Goal: Task Accomplishment & Management: Complete application form

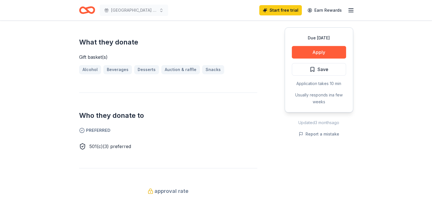
scroll to position [229, 0]
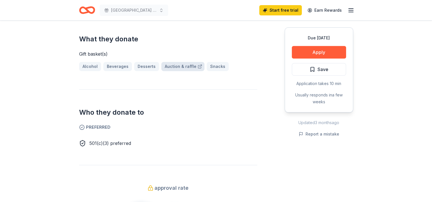
click at [182, 70] on link "Auction & raffle" at bounding box center [182, 66] width 43 height 9
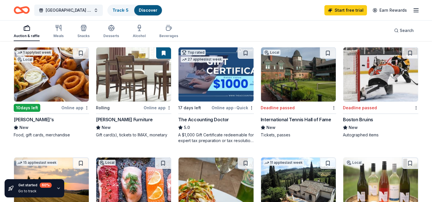
scroll to position [57, 0]
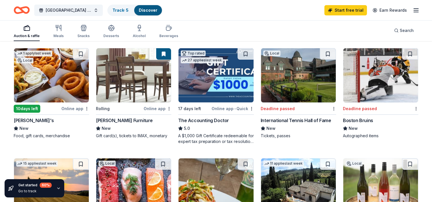
click at [37, 110] on div "10 days left" at bounding box center [27, 109] width 27 height 8
click at [132, 85] on img at bounding box center [133, 75] width 75 height 54
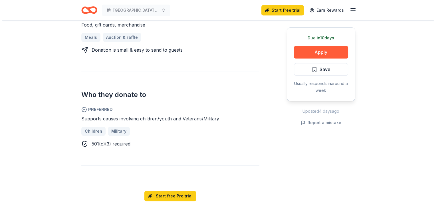
scroll to position [257, 0]
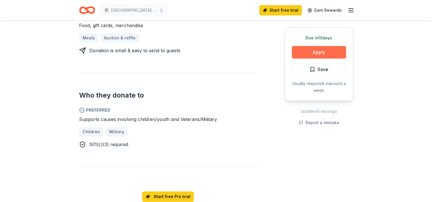
click at [325, 47] on button "Apply" at bounding box center [319, 52] width 54 height 13
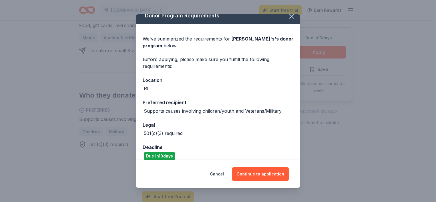
scroll to position [13, 0]
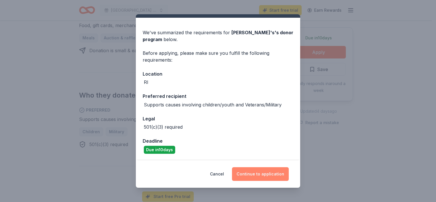
click at [273, 171] on button "Continue to application" at bounding box center [260, 174] width 57 height 14
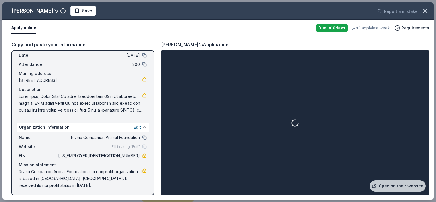
scroll to position [25, 0]
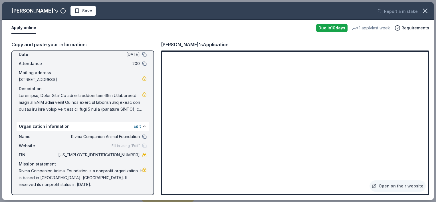
click at [107, 97] on span at bounding box center [80, 102] width 123 height 21
click at [132, 110] on span at bounding box center [80, 102] width 123 height 21
click at [134, 127] on button "Edit" at bounding box center [137, 126] width 7 height 7
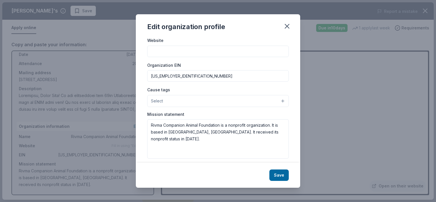
scroll to position [65, 0]
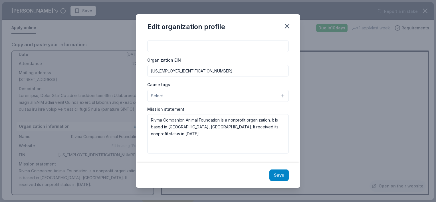
click at [280, 177] on button "Save" at bounding box center [279, 175] width 19 height 11
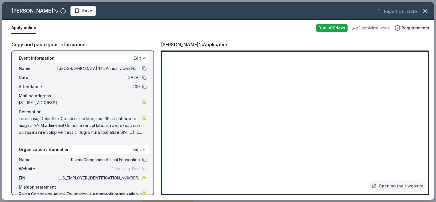
scroll to position [0, 0]
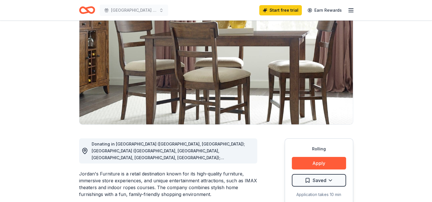
scroll to position [57, 0]
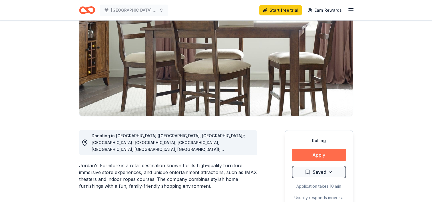
click at [322, 153] on button "Apply" at bounding box center [319, 155] width 54 height 13
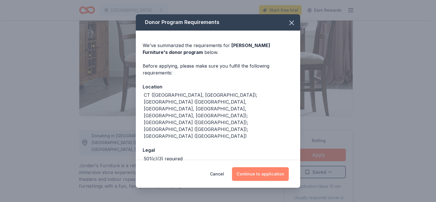
click at [255, 173] on button "Continue to application" at bounding box center [260, 174] width 57 height 14
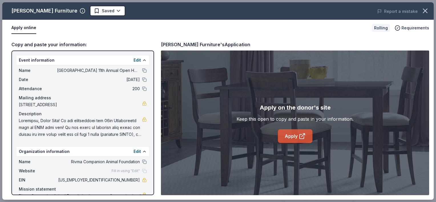
click at [300, 132] on link "Apply" at bounding box center [295, 136] width 35 height 14
click at [426, 12] on icon "button" at bounding box center [426, 11] width 8 height 8
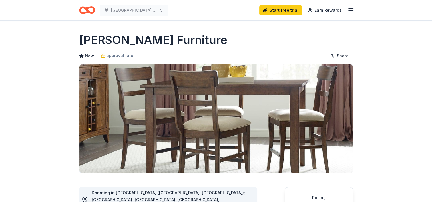
scroll to position [0, 0]
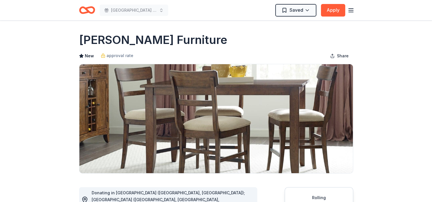
click at [353, 8] on icon "button" at bounding box center [351, 10] width 7 height 7
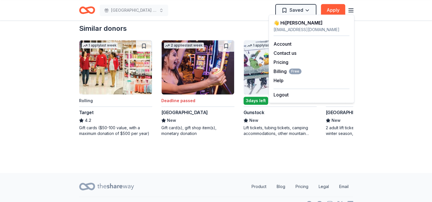
scroll to position [640, 0]
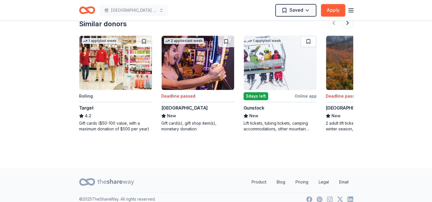
click at [342, 59] on img at bounding box center [362, 63] width 73 height 54
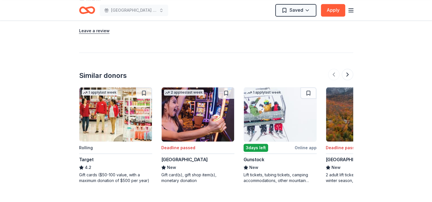
scroll to position [582, 0]
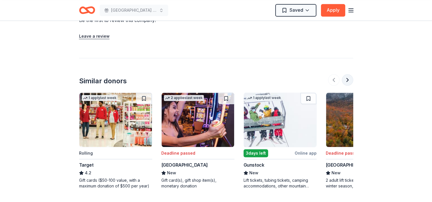
click at [350, 74] on button at bounding box center [347, 79] width 11 height 11
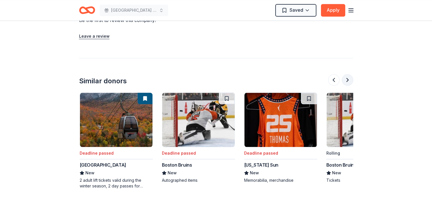
scroll to position [0, 247]
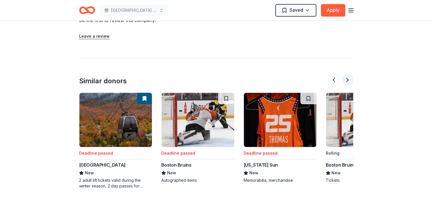
click at [345, 74] on button at bounding box center [347, 79] width 11 height 11
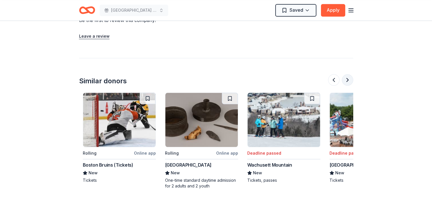
scroll to position [0, 494]
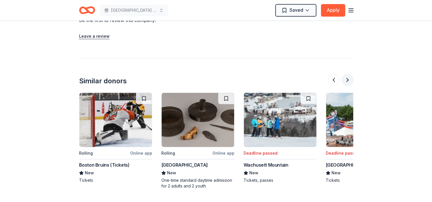
click at [346, 74] on button at bounding box center [347, 79] width 11 height 11
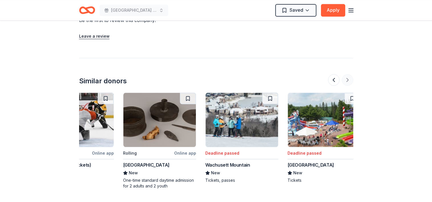
scroll to position [0, 539]
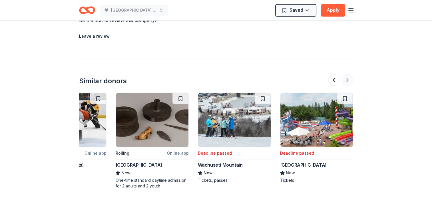
click at [346, 74] on div at bounding box center [340, 79] width 25 height 11
click at [331, 74] on button at bounding box center [333, 79] width 11 height 11
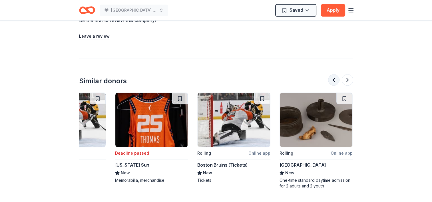
scroll to position [0, 329]
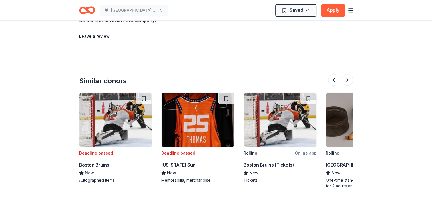
click at [340, 115] on img at bounding box center [362, 120] width 73 height 54
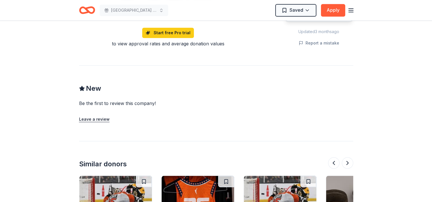
scroll to position [468, 0]
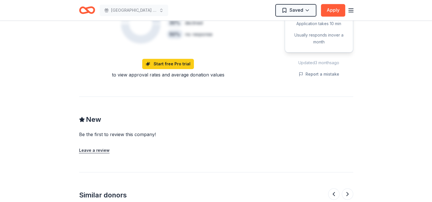
click at [89, 14] on icon "Home" at bounding box center [87, 9] width 16 height 13
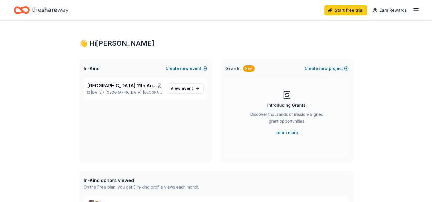
click at [151, 11] on div "Start free trial Earn Rewards" at bounding box center [216, 9] width 405 height 13
click at [414, 10] on line "button" at bounding box center [416, 10] width 5 height 0
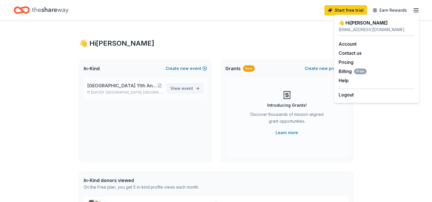
click at [178, 91] on span "View event" at bounding box center [182, 88] width 23 height 7
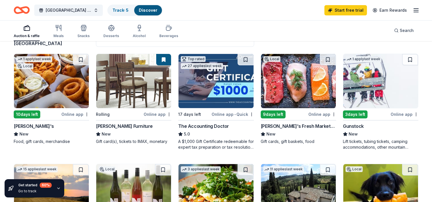
scroll to position [57, 0]
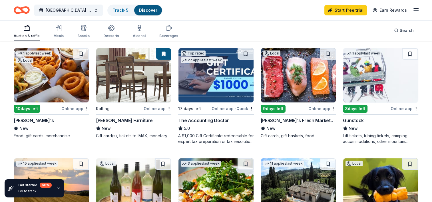
click at [300, 98] on img at bounding box center [298, 75] width 75 height 54
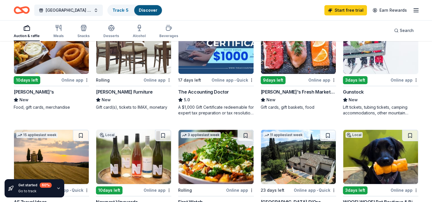
scroll to position [86, 0]
click at [365, 64] on img at bounding box center [380, 47] width 75 height 54
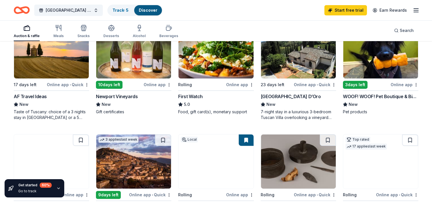
scroll to position [171, 0]
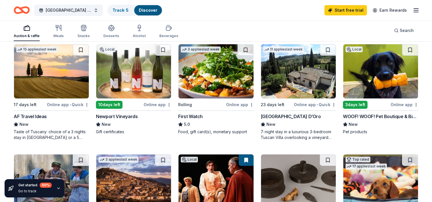
click at [365, 72] on img at bounding box center [380, 71] width 75 height 54
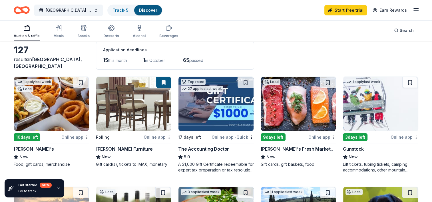
scroll to position [29, 0]
click at [121, 10] on link "Track · 5" at bounding box center [121, 10] width 16 height 5
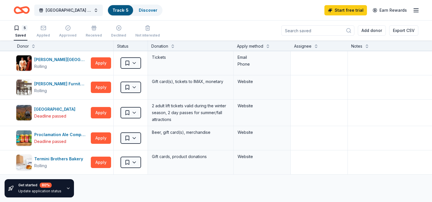
click at [23, 29] on div "5" at bounding box center [25, 28] width 6 height 6
click at [22, 35] on div "Saved" at bounding box center [21, 35] width 14 height 5
click at [23, 26] on div "5" at bounding box center [25, 28] width 6 height 6
click at [78, 13] on span "[GEOGRAPHIC_DATA] 11th Annual Open House / 30th Anniversary Celebration" at bounding box center [69, 10] width 46 height 7
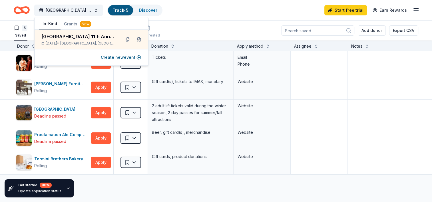
click at [418, 12] on line "button" at bounding box center [416, 12] width 5 height 0
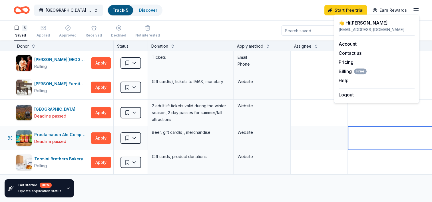
drag, startPoint x: 360, startPoint y: 129, endPoint x: 343, endPoint y: 94, distance: 39.0
click at [361, 129] on textarea at bounding box center [390, 138] width 84 height 23
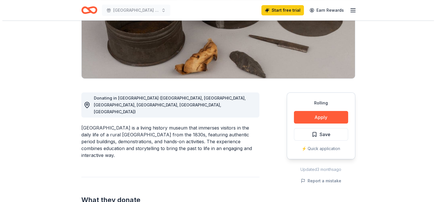
scroll to position [114, 0]
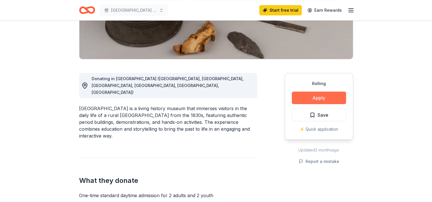
click at [324, 97] on button "Apply" at bounding box center [319, 98] width 54 height 13
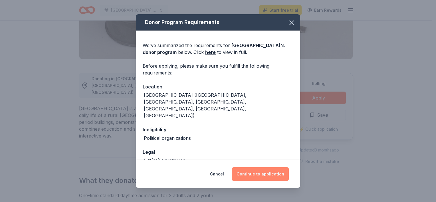
click at [261, 169] on button "Continue to application" at bounding box center [260, 174] width 57 height 14
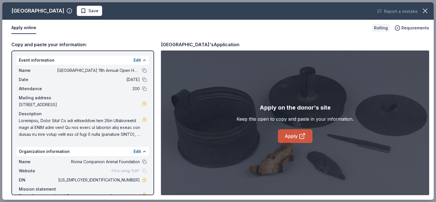
click at [292, 138] on link "Apply" at bounding box center [295, 136] width 35 height 14
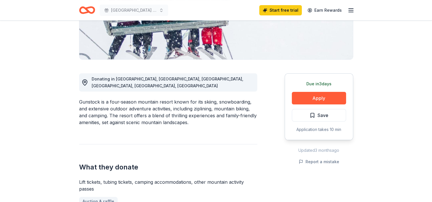
scroll to position [114, 0]
click at [318, 99] on button "Apply" at bounding box center [319, 98] width 54 height 13
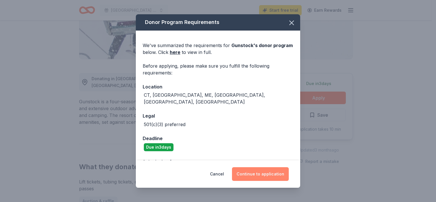
click at [264, 174] on button "Continue to application" at bounding box center [260, 174] width 57 height 14
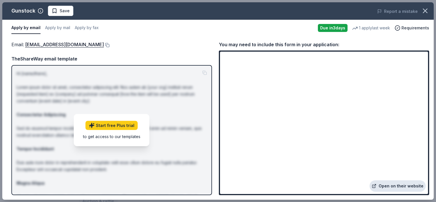
click at [402, 188] on link "Open on their website" at bounding box center [398, 186] width 56 height 11
click at [89, 29] on button "Apply by fax" at bounding box center [87, 28] width 24 height 12
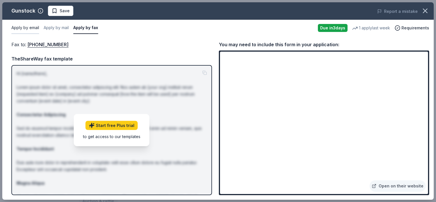
click at [30, 29] on button "Apply by email" at bounding box center [25, 28] width 28 height 12
drag, startPoint x: 59, startPoint y: 44, endPoint x: 110, endPoint y: 38, distance: 51.5
click at [111, 37] on div "Email : donations@gunstock.com Email : donations@gunstock.com TheShareWay email…" at bounding box center [218, 118] width 432 height 164
click at [104, 44] on button at bounding box center [107, 45] width 6 height 5
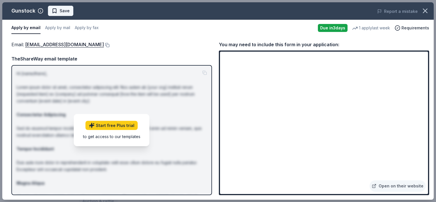
click at [67, 10] on span "Save" at bounding box center [65, 10] width 10 height 7
click at [427, 9] on icon "button" at bounding box center [426, 11] width 4 height 4
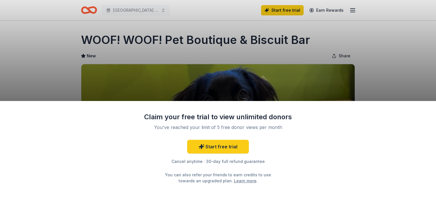
click at [366, 64] on div "Claim your free trial to view unlimited donors You've reached your limit of 5 f…" at bounding box center [218, 101] width 436 height 202
click at [305, 69] on div "Claim your free trial to view unlimited donors You've reached your limit of 5 f…" at bounding box center [218, 101] width 436 height 202
